Goal: Find contact information: Obtain details needed to contact an individual or organization

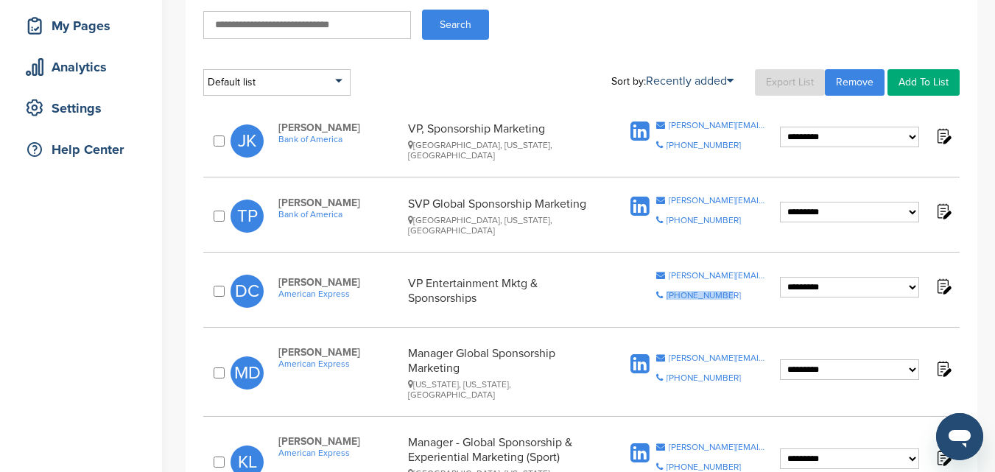
drag, startPoint x: 763, startPoint y: 276, endPoint x: 733, endPoint y: 281, distance: 30.5
click at [733, 281] on span "Copy Email deborah.curtis@aexp.com Copy Phone Number 212-640-0925" at bounding box center [711, 291] width 110 height 40
drag, startPoint x: 669, startPoint y: 275, endPoint x: 762, endPoint y: 272, distance: 92.8
click at [762, 272] on div "[PERSON_NAME][EMAIL_ADDRESS][PERSON_NAME][DOMAIN_NAME]" at bounding box center [718, 275] width 98 height 9
copy div "deborah.curtis@aexp.co"
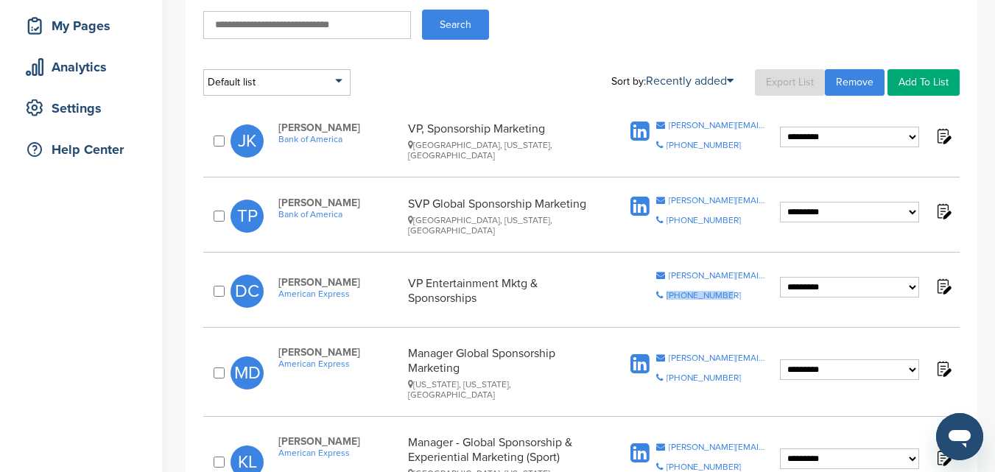
drag, startPoint x: 762, startPoint y: 274, endPoint x: 753, endPoint y: 280, distance: 10.0
click at [753, 280] on span "Copy Email deborah.curtis@aexp.com Copy Phone Number 212-640-0925" at bounding box center [711, 291] width 110 height 40
drag, startPoint x: 755, startPoint y: 272, endPoint x: 667, endPoint y: 274, distance: 88.4
click at [667, 274] on div "Copy Email deborah.curtis@aexp.com" at bounding box center [711, 275] width 110 height 9
copy div "deborah.curtis@aexp.c"
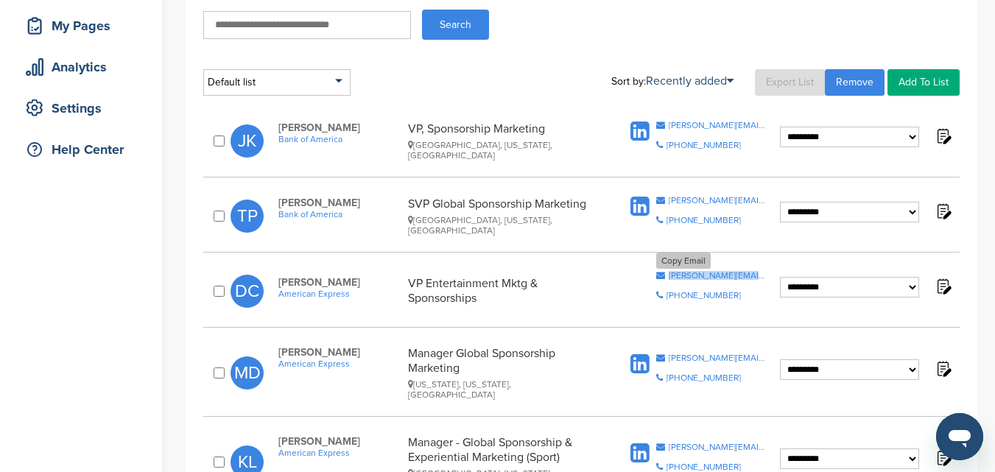
drag, startPoint x: 667, startPoint y: 274, endPoint x: 756, endPoint y: 271, distance: 89.9
click at [756, 271] on div "Copy Email deborah.curtis@aexp.com" at bounding box center [711, 275] width 110 height 9
copy div "deborah.curtis@aexp.c"
click at [704, 277] on div "[PERSON_NAME][EMAIL_ADDRESS][PERSON_NAME][DOMAIN_NAME]" at bounding box center [718, 275] width 98 height 9
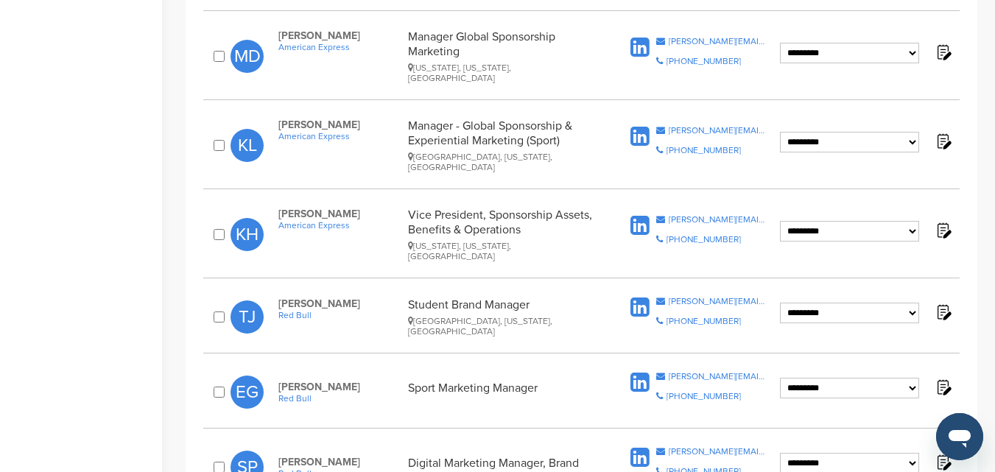
scroll to position [516, 0]
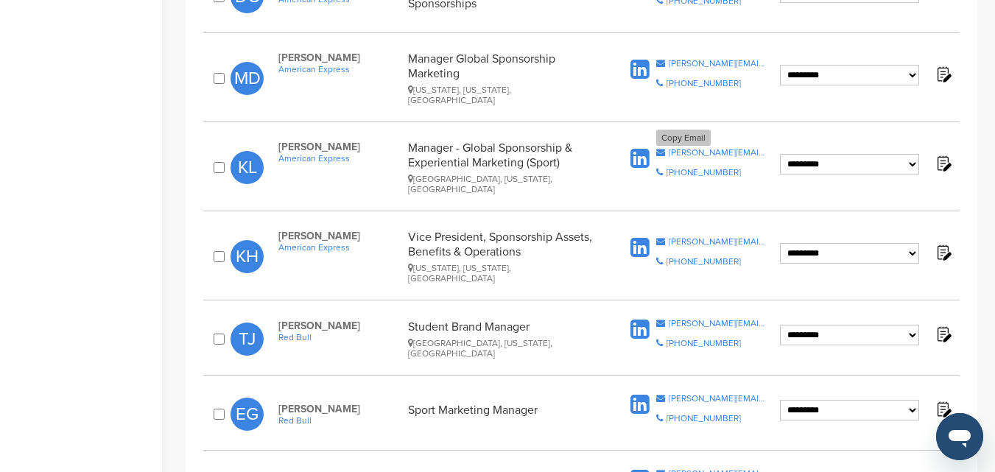
click at [681, 148] on div "[PERSON_NAME][EMAIL_ADDRESS][DOMAIN_NAME]" at bounding box center [718, 152] width 98 height 9
click at [690, 319] on div "[PERSON_NAME][EMAIL_ADDRESS][PERSON_NAME][DOMAIN_NAME]" at bounding box center [718, 323] width 98 height 9
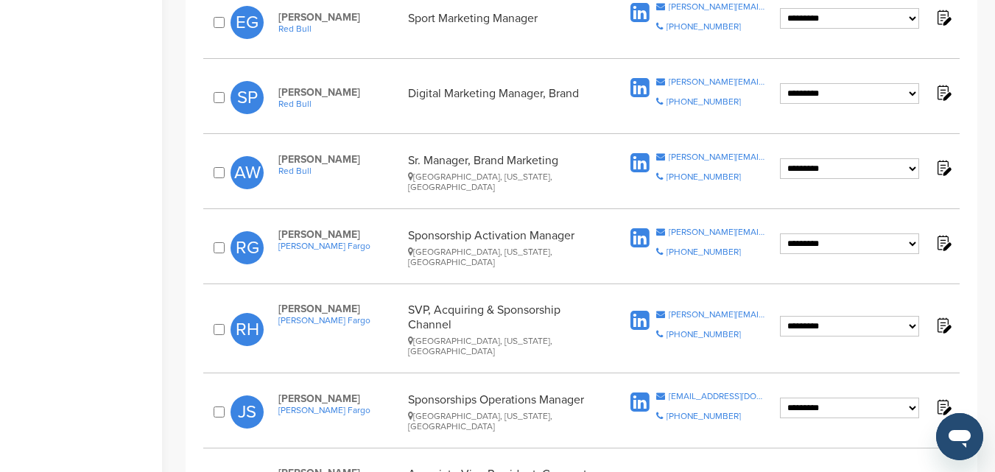
scroll to position [957, 0]
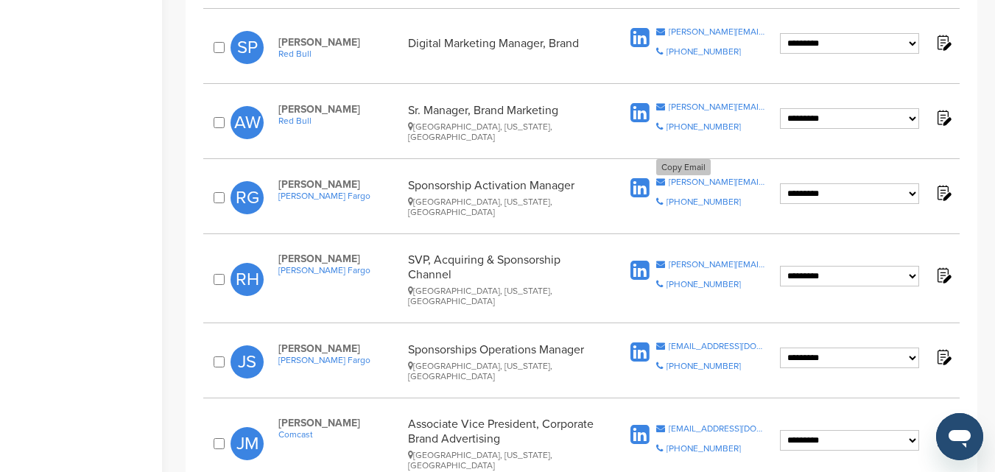
click at [687, 177] on div "[PERSON_NAME][EMAIL_ADDRESS][DOMAIN_NAME]" at bounding box center [718, 181] width 98 height 9
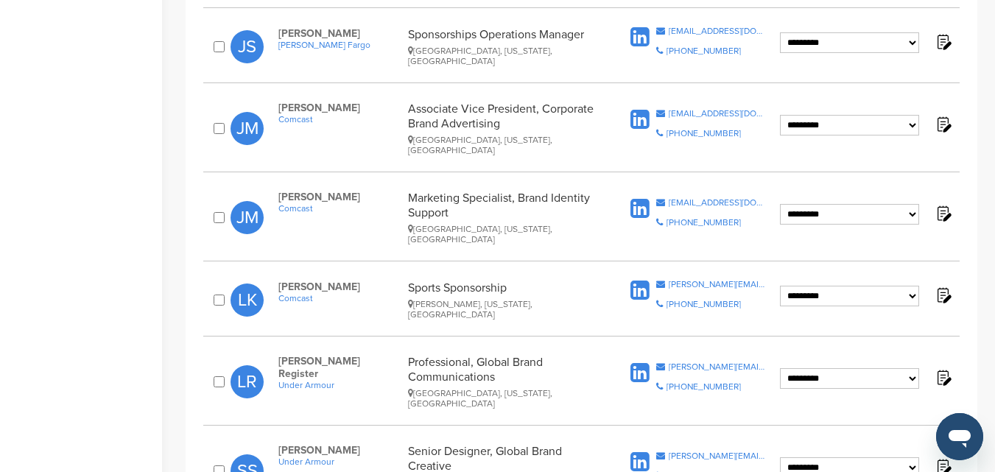
scroll to position [1252, 0]
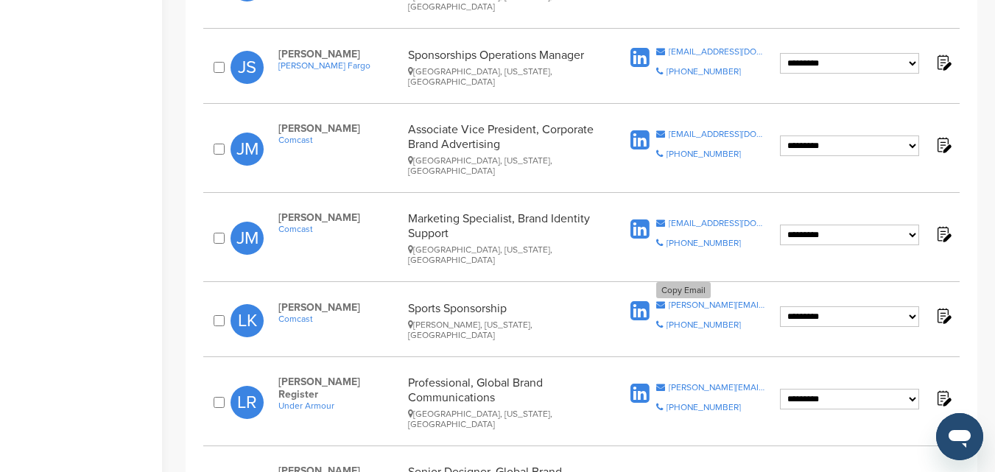
click at [685, 300] on div "[PERSON_NAME][EMAIL_ADDRESS][DOMAIN_NAME]" at bounding box center [718, 304] width 98 height 9
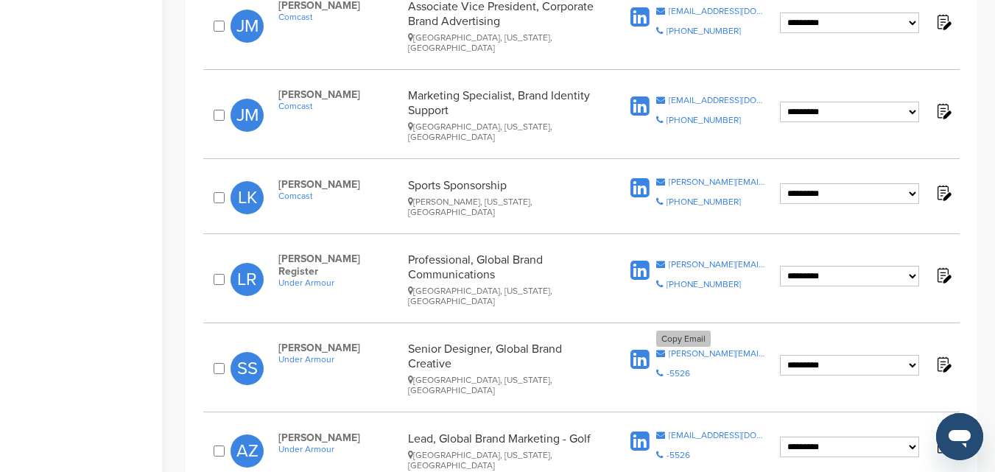
scroll to position [1399, 0]
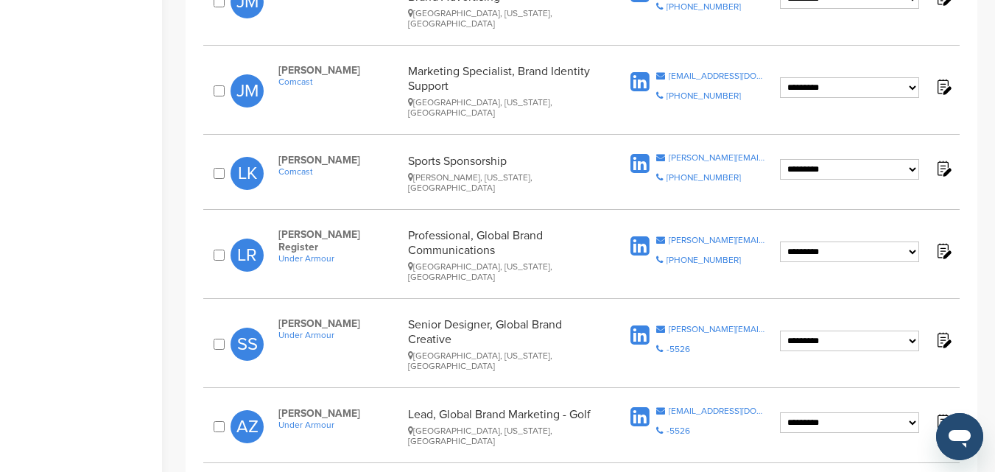
click at [218, 419] on div at bounding box center [221, 426] width 20 height 15
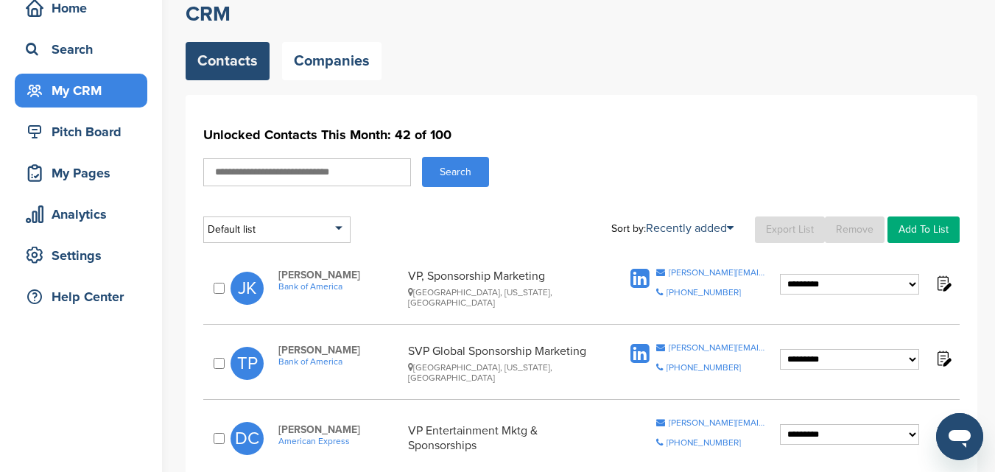
scroll to position [0, 0]
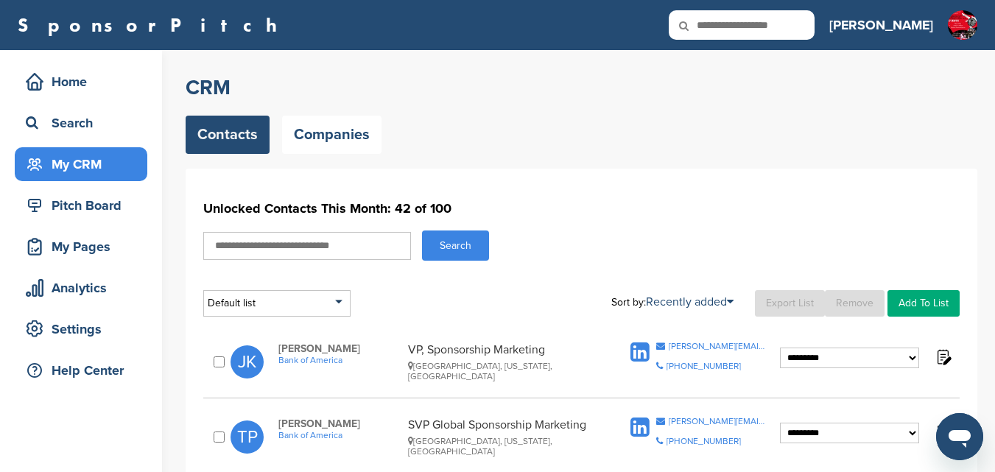
click at [858, 306] on link "Remove" at bounding box center [855, 303] width 60 height 27
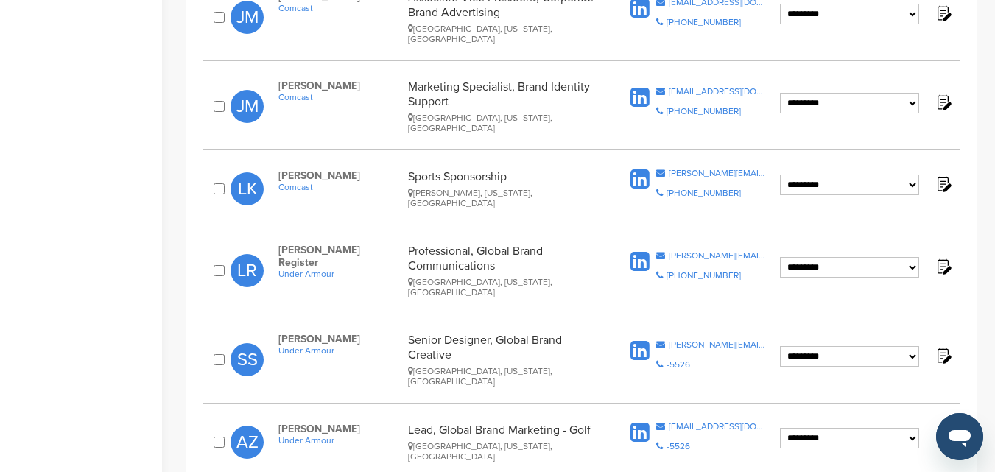
scroll to position [1399, 0]
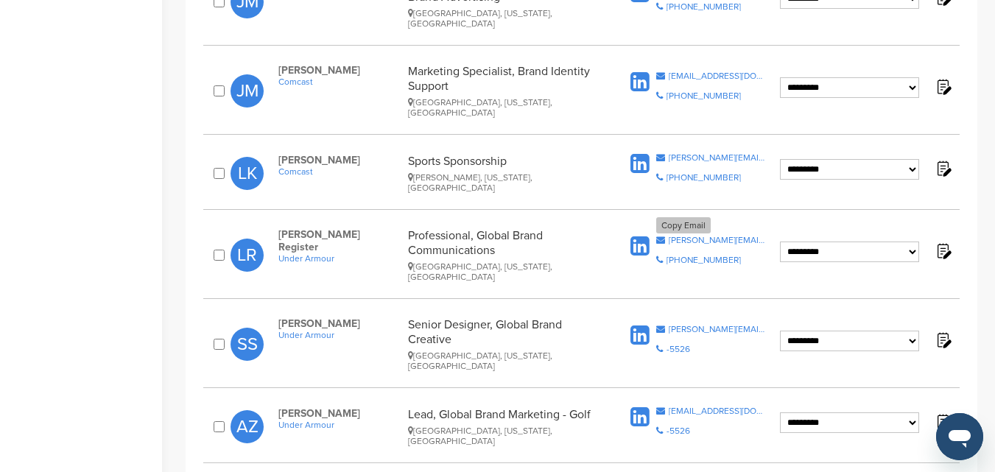
click at [691, 236] on div "[PERSON_NAME][EMAIL_ADDRESS][DOMAIN_NAME]" at bounding box center [718, 240] width 98 height 9
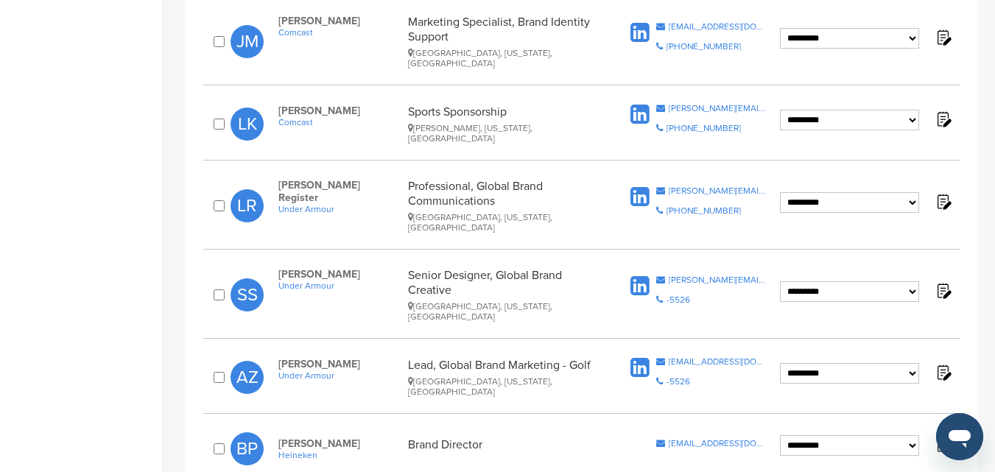
scroll to position [1473, 0]
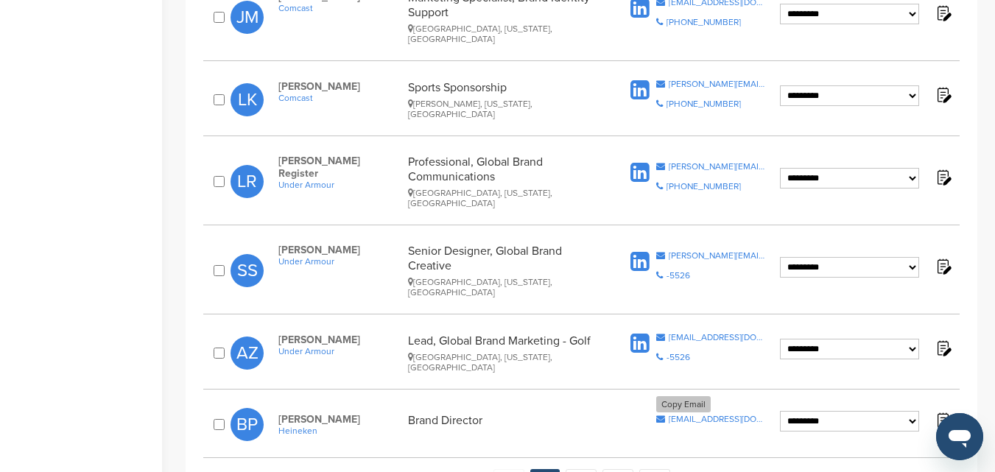
click at [690, 415] on div "[EMAIL_ADDRESS][DOMAIN_NAME]" at bounding box center [718, 419] width 98 height 9
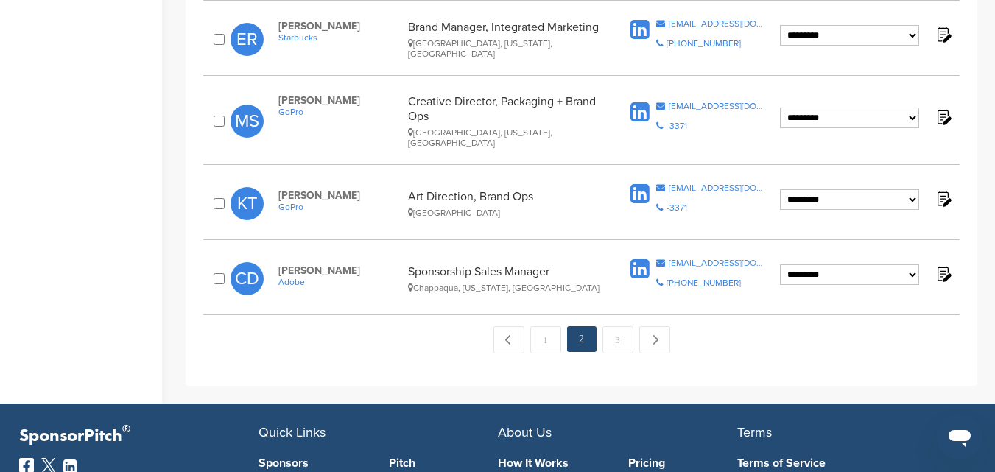
scroll to position [1829, 0]
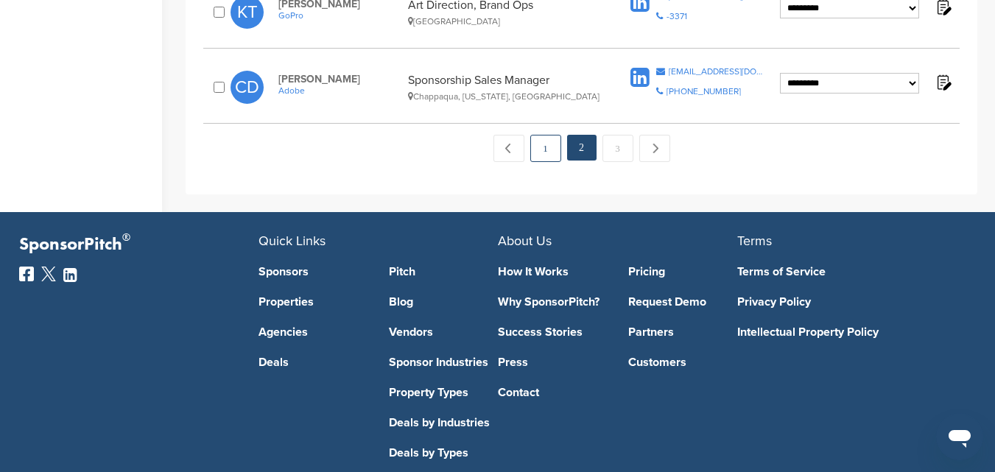
click at [538, 135] on link "1" at bounding box center [545, 148] width 31 height 27
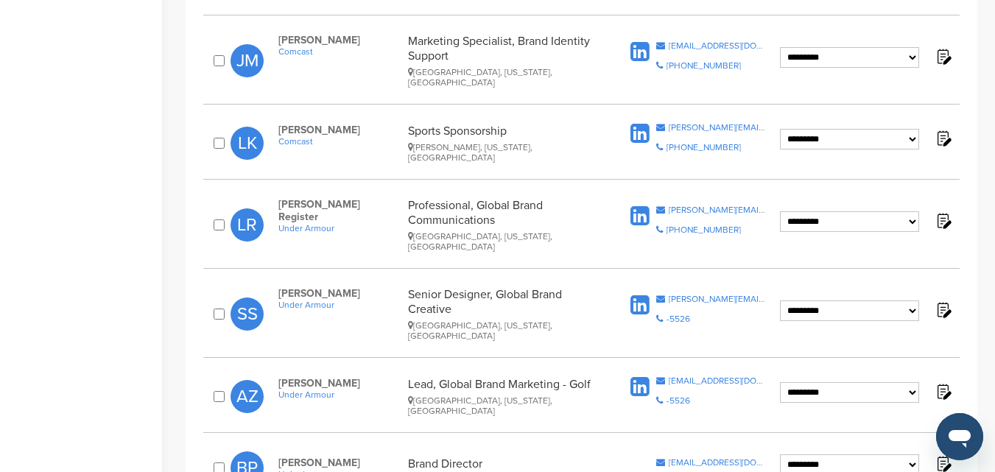
scroll to position [1473, 0]
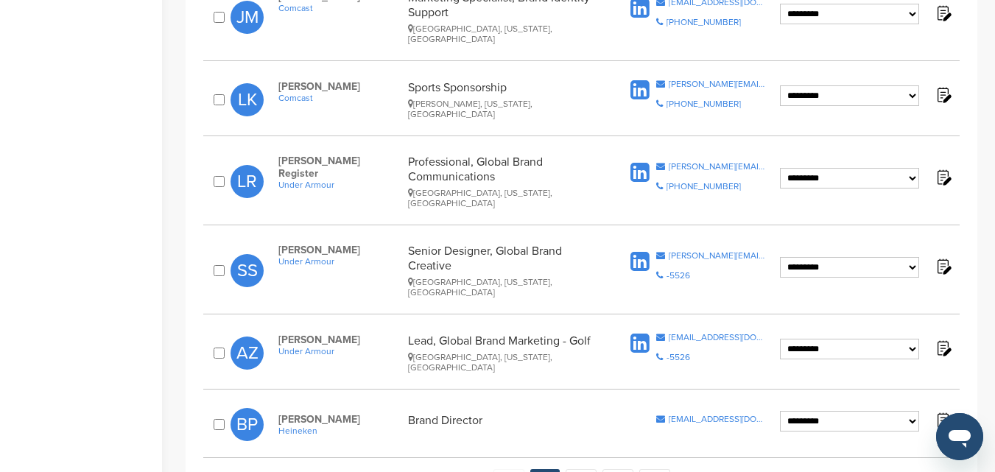
drag, startPoint x: 356, startPoint y: 331, endPoint x: 276, endPoint y: 334, distance: 80.3
click at [276, 401] on div "**********" at bounding box center [581, 425] width 756 height 48
copy span "[PERSON_NAME]"
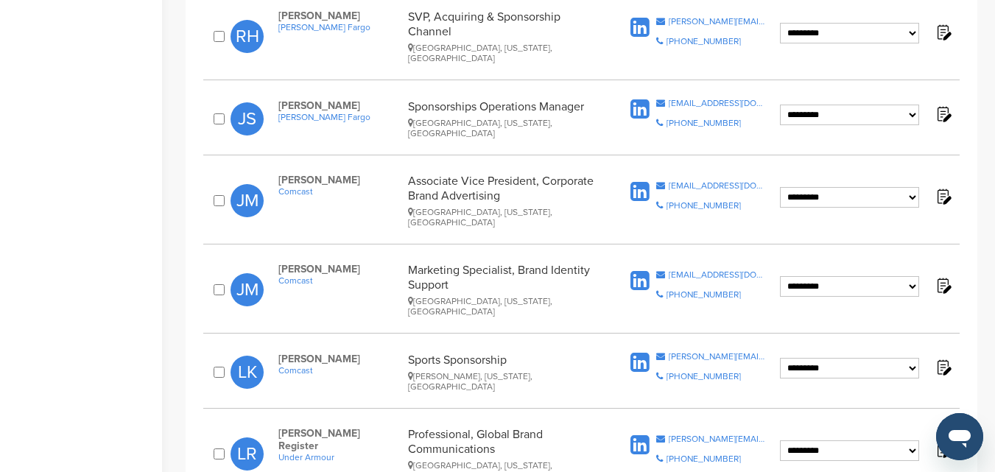
scroll to position [1178, 0]
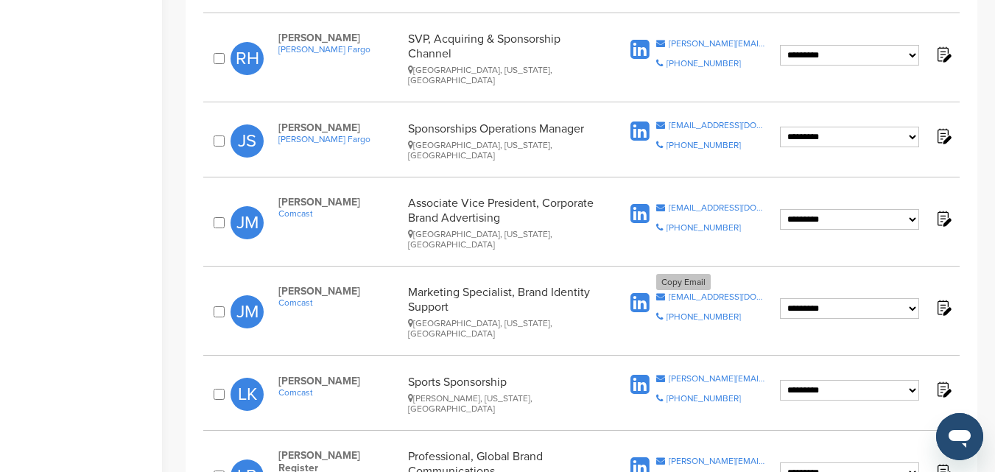
click at [690, 292] on div "[EMAIL_ADDRESS][DOMAIN_NAME]" at bounding box center [718, 296] width 98 height 9
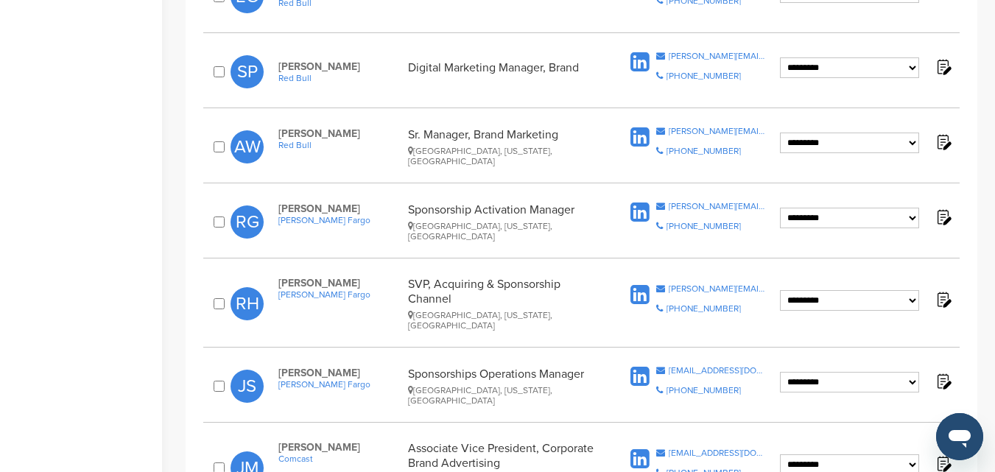
scroll to position [957, 0]
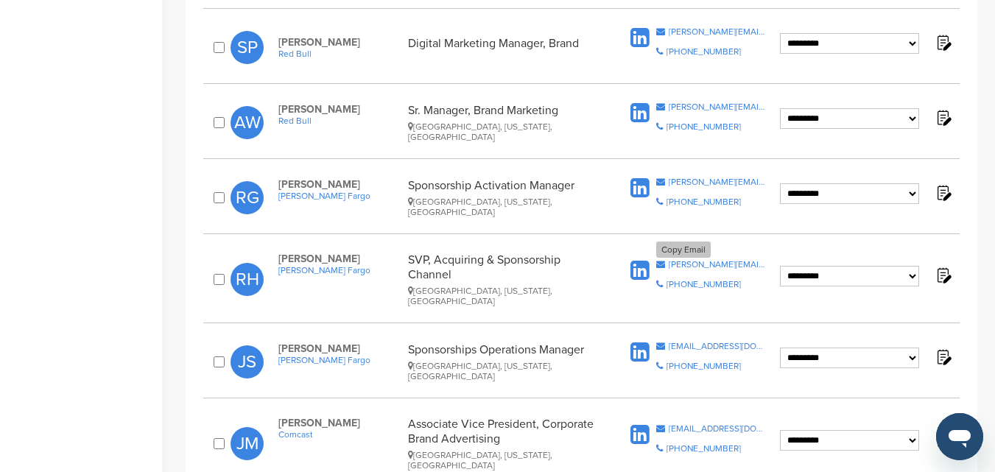
click at [696, 260] on div "[PERSON_NAME][EMAIL_ADDRESS][PERSON_NAME][DOMAIN_NAME]" at bounding box center [718, 264] width 98 height 9
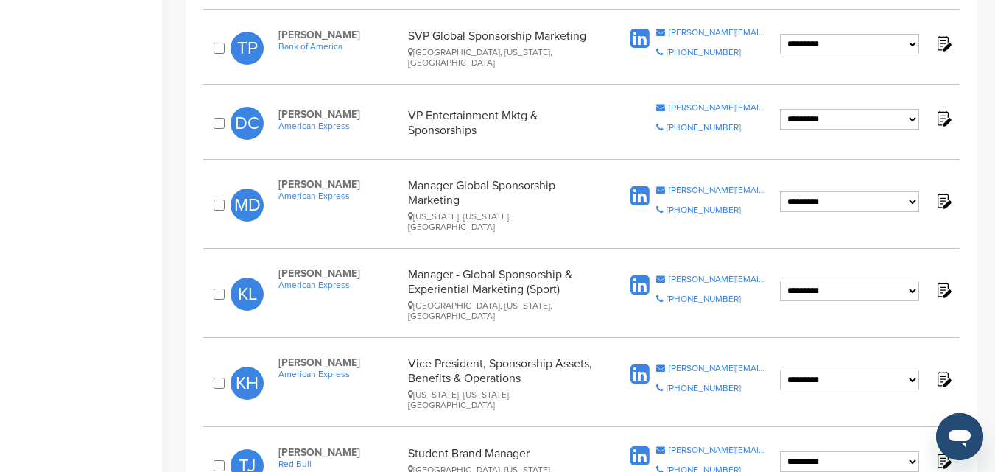
scroll to position [295, 0]
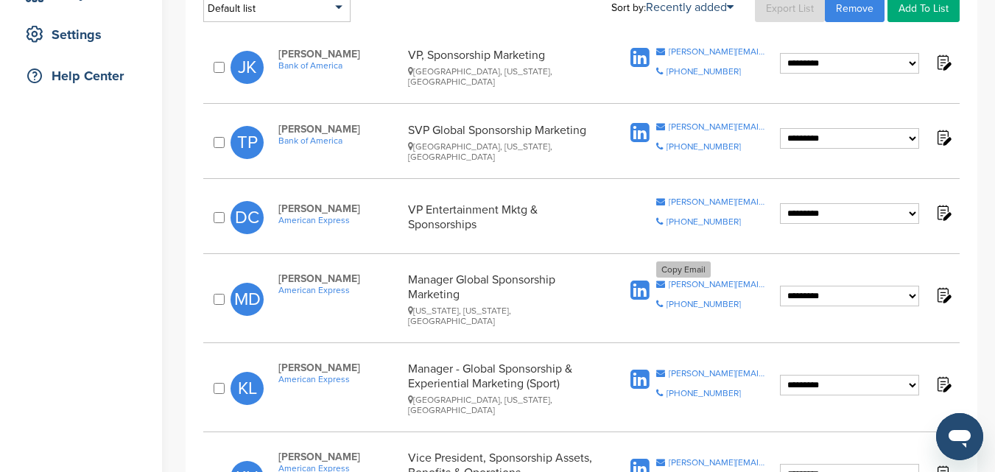
click at [690, 283] on div "[PERSON_NAME][EMAIL_ADDRESS][PERSON_NAME][DOMAIN_NAME]" at bounding box center [718, 284] width 98 height 9
drag, startPoint x: 343, startPoint y: 272, endPoint x: 278, endPoint y: 281, distance: 66.2
click at [278, 281] on div "**********" at bounding box center [581, 299] width 756 height 68
copy span "[PERSON_NAME]"
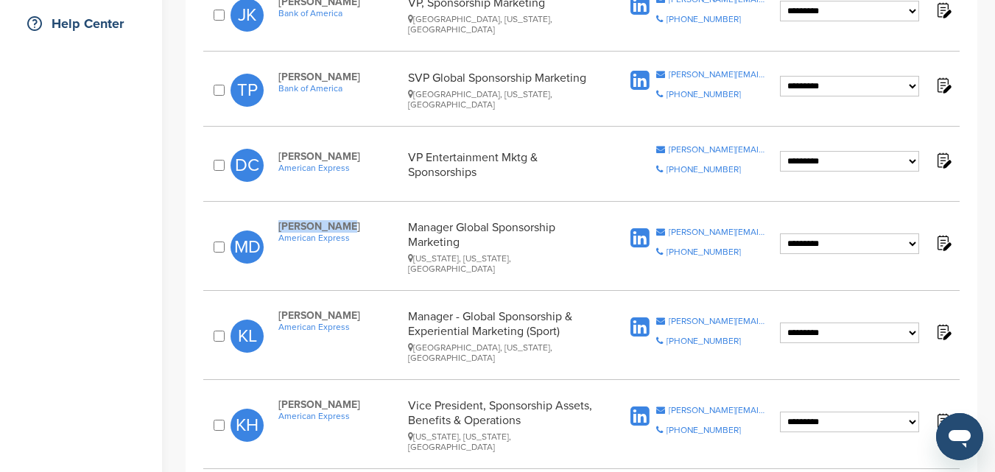
scroll to position [368, 0]
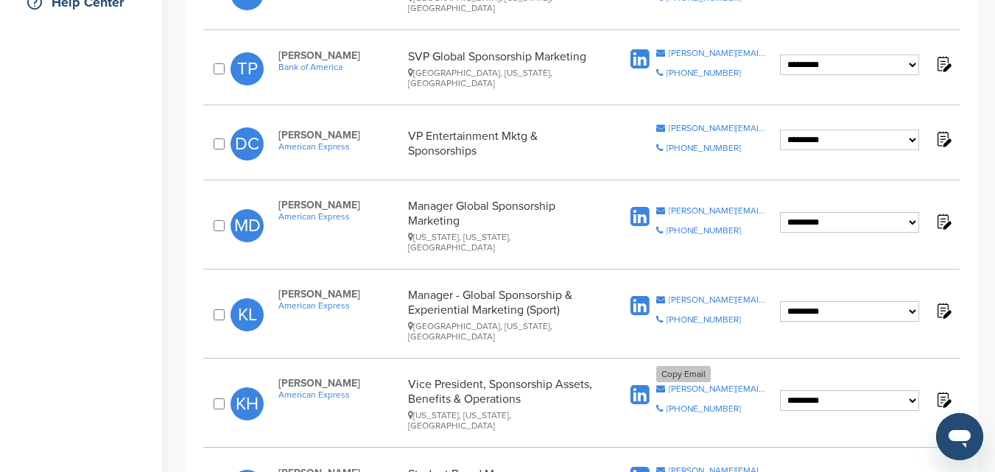
click at [688, 384] on div "[PERSON_NAME][EMAIL_ADDRESS][PERSON_NAME][DOMAIN_NAME]" at bounding box center [718, 388] width 98 height 9
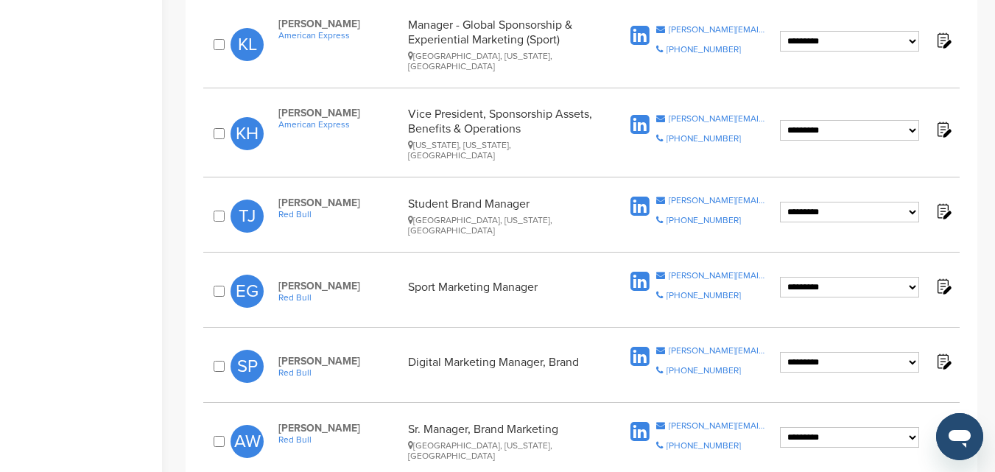
scroll to position [663, 0]
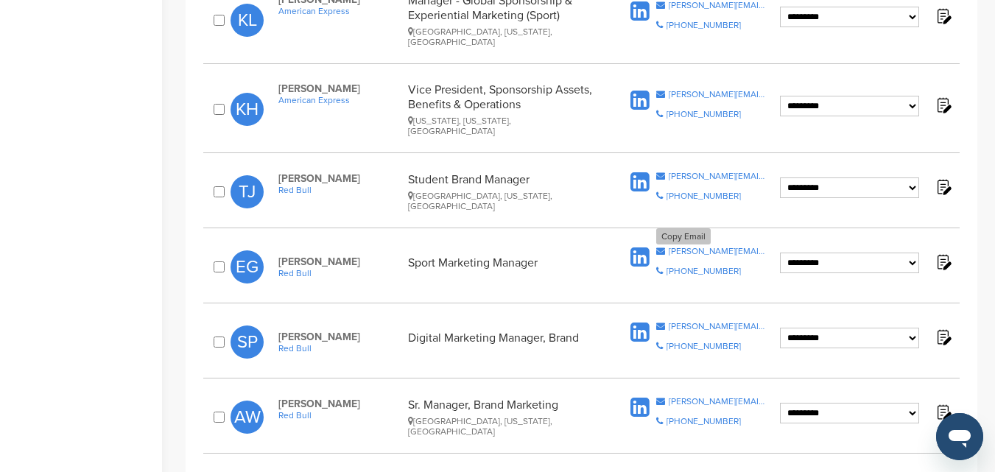
click at [720, 247] on div "[PERSON_NAME][EMAIL_ADDRESS][DOMAIN_NAME]" at bounding box center [718, 251] width 98 height 9
click at [689, 247] on div "[PERSON_NAME][EMAIL_ADDRESS][DOMAIN_NAME]" at bounding box center [718, 251] width 98 height 9
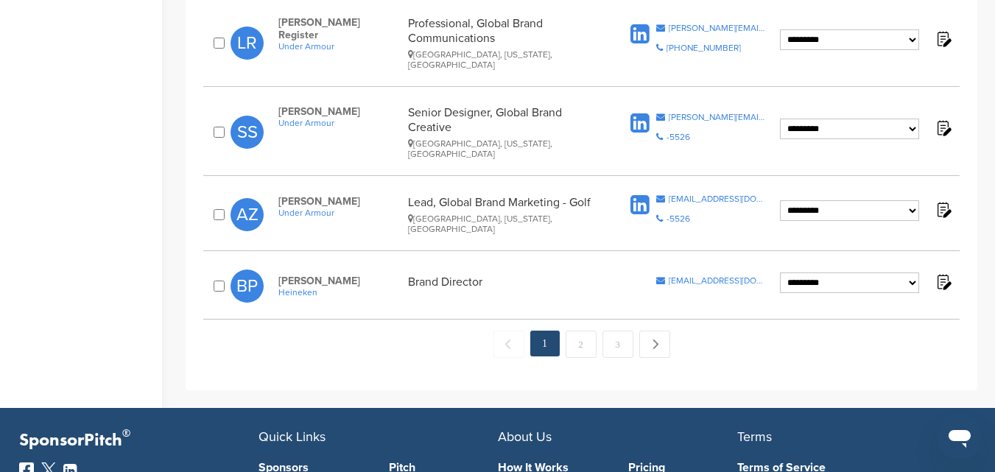
scroll to position [1620, 0]
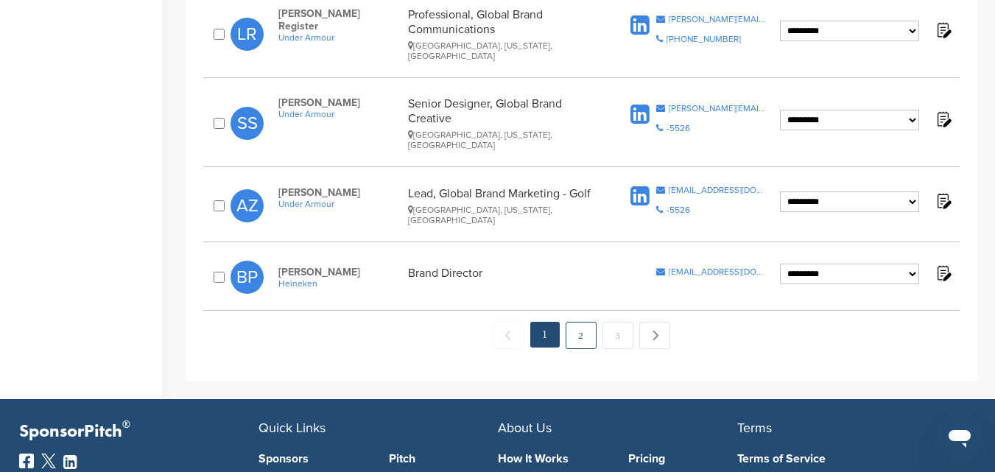
click at [578, 322] on link "2" at bounding box center [581, 335] width 31 height 27
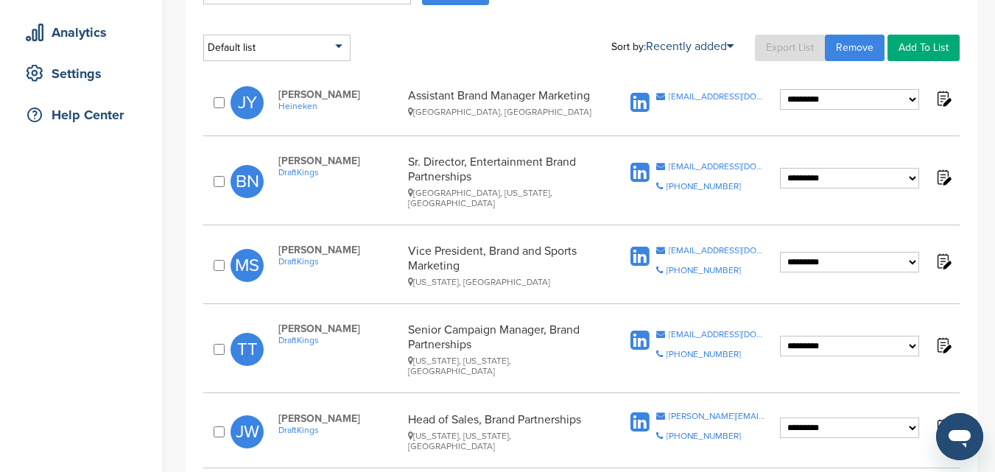
scroll to position [295, 0]
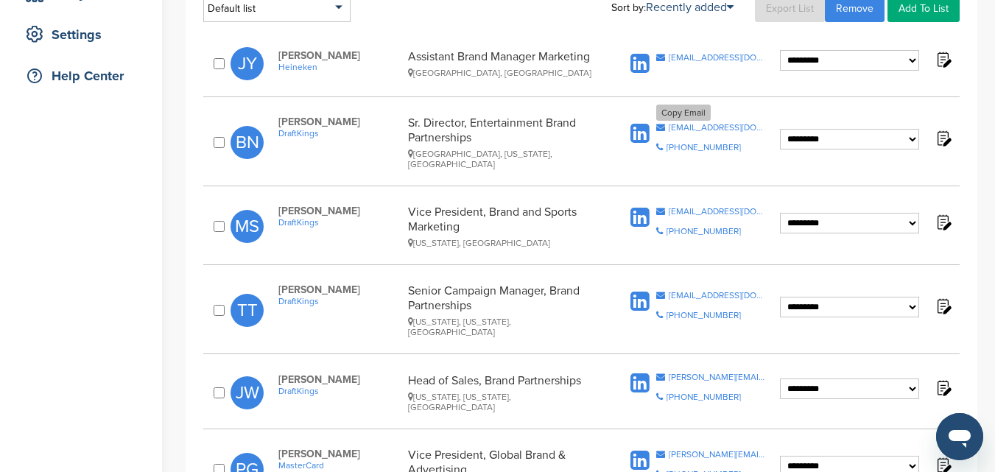
click at [699, 124] on div "bnovak@draftkings.com" at bounding box center [718, 127] width 98 height 9
drag, startPoint x: 353, startPoint y: 118, endPoint x: 272, endPoint y: 115, distance: 81.1
click at [272, 115] on div "**********" at bounding box center [581, 142] width 756 height 68
copy span "Betsy Novak"
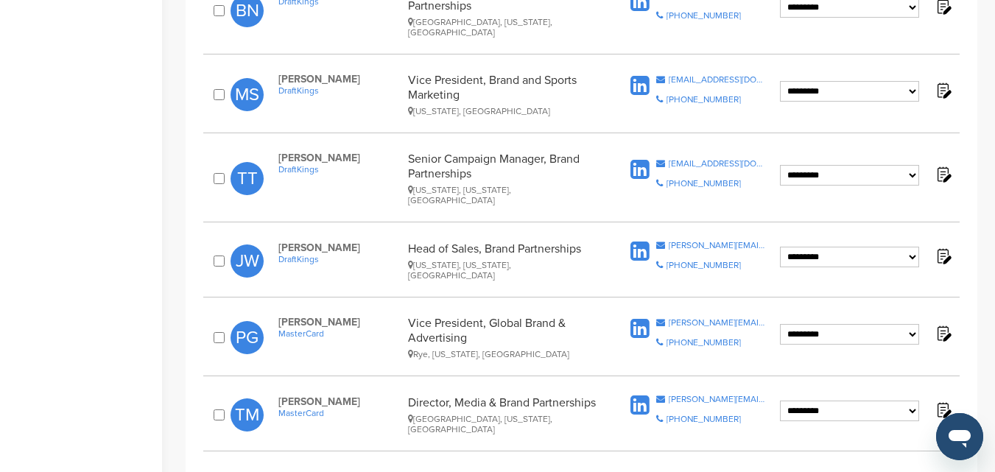
scroll to position [442, 0]
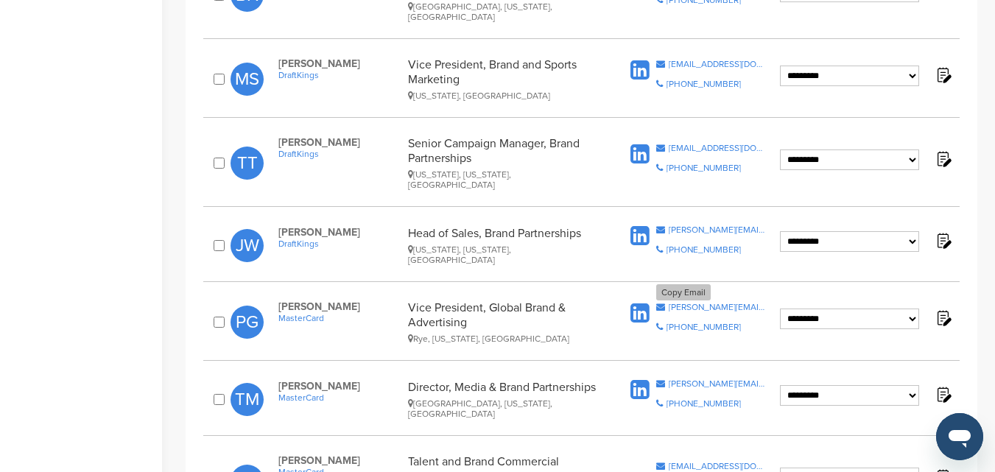
click at [702, 303] on div "philippe.guerra@mastercard.com" at bounding box center [718, 307] width 98 height 9
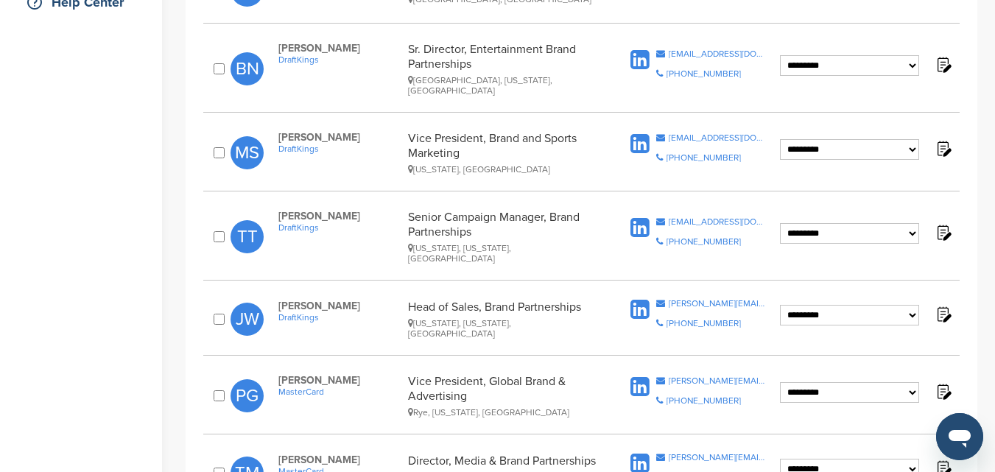
drag, startPoint x: 348, startPoint y: 354, endPoint x: 277, endPoint y: 354, distance: 70.7
click at [277, 374] on div "Philippe Guerra MasterCard Vice President, Global Brand & Advertising Rye, New …" at bounding box center [445, 395] width 363 height 43
